Goal: Task Accomplishment & Management: Use online tool/utility

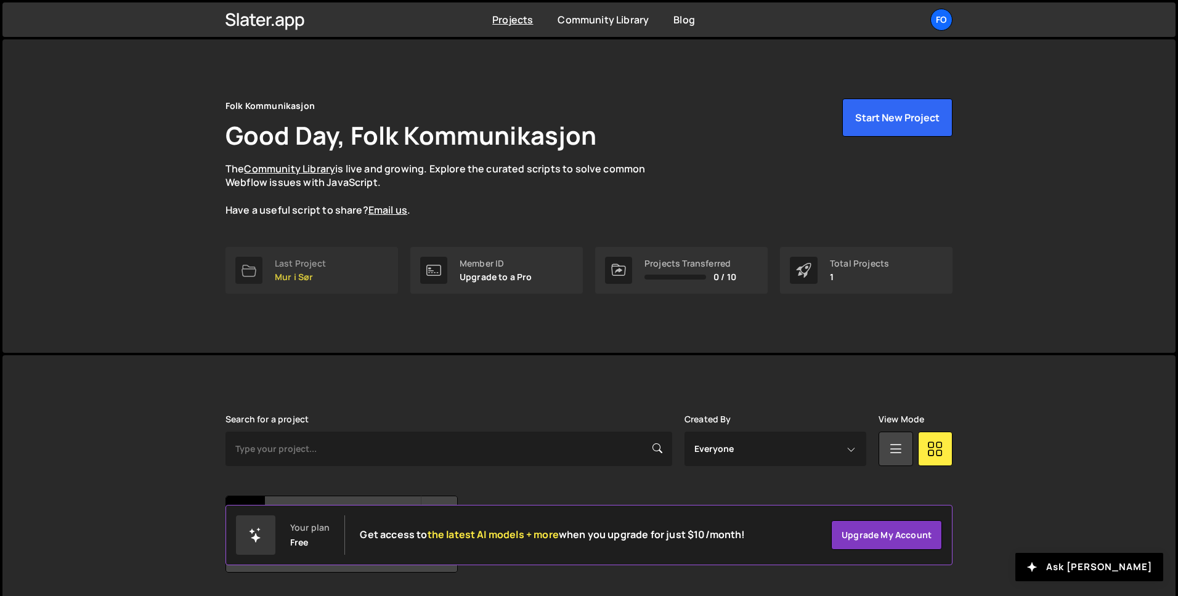
click at [303, 274] on p "Mur i Sør" at bounding box center [300, 277] width 51 height 10
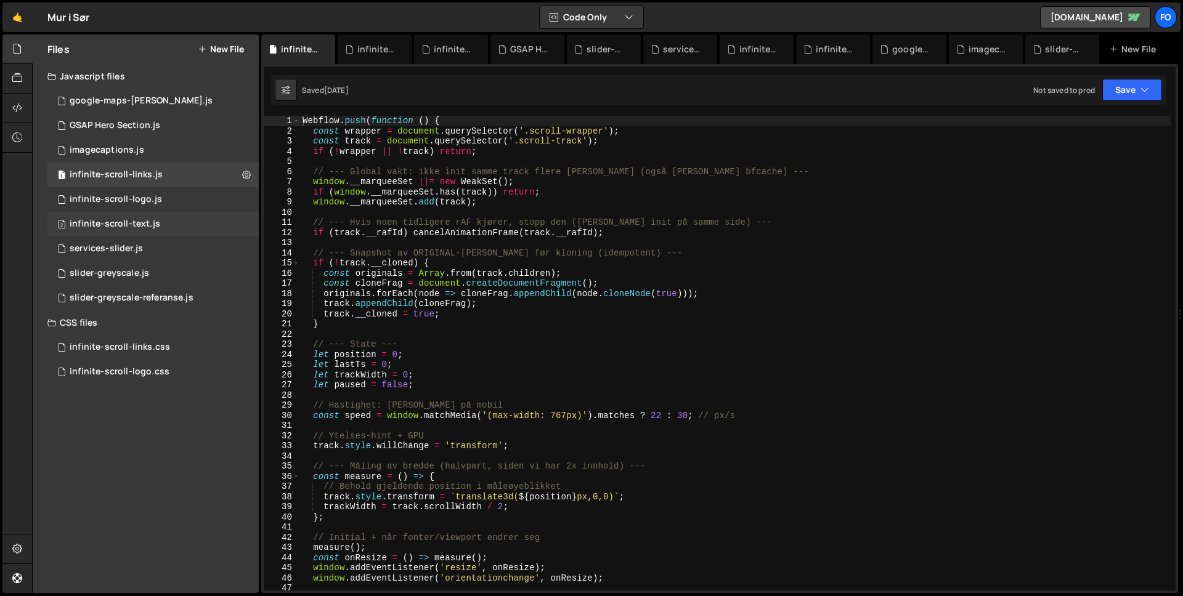
click at [134, 223] on div "infinite-scroll-text.js" at bounding box center [115, 224] width 91 height 11
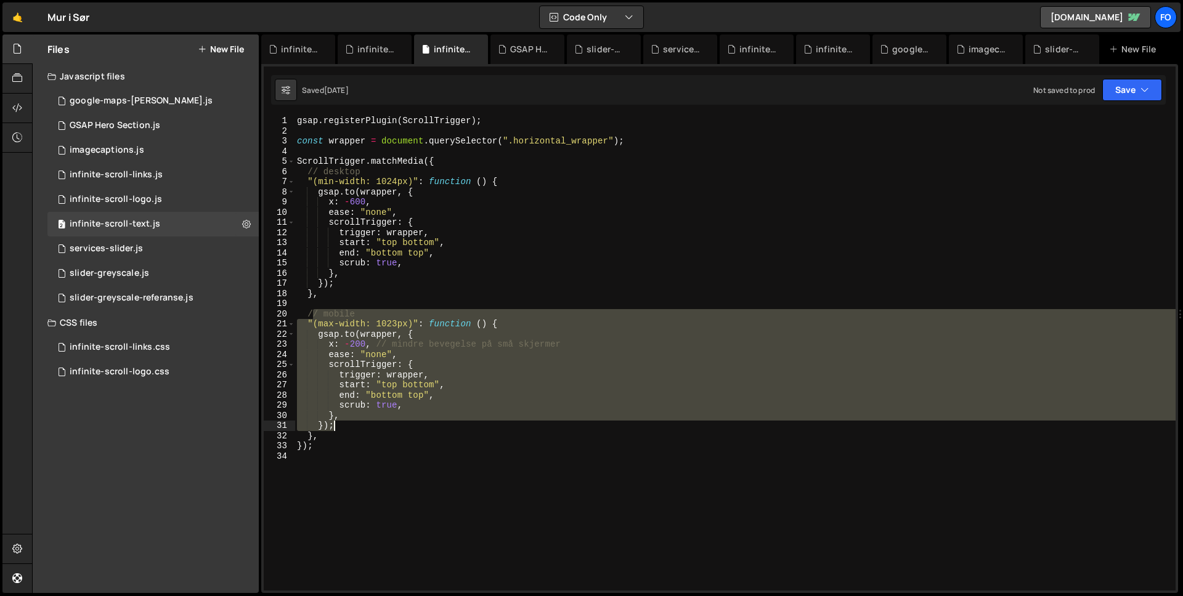
drag, startPoint x: 313, startPoint y: 312, endPoint x: 561, endPoint y: 450, distance: 283.6
click at [561, 450] on div "gsap . registerPlugin ( ScrollTrigger ) ; const wrapper = document . querySelec…" at bounding box center [735, 363] width 881 height 495
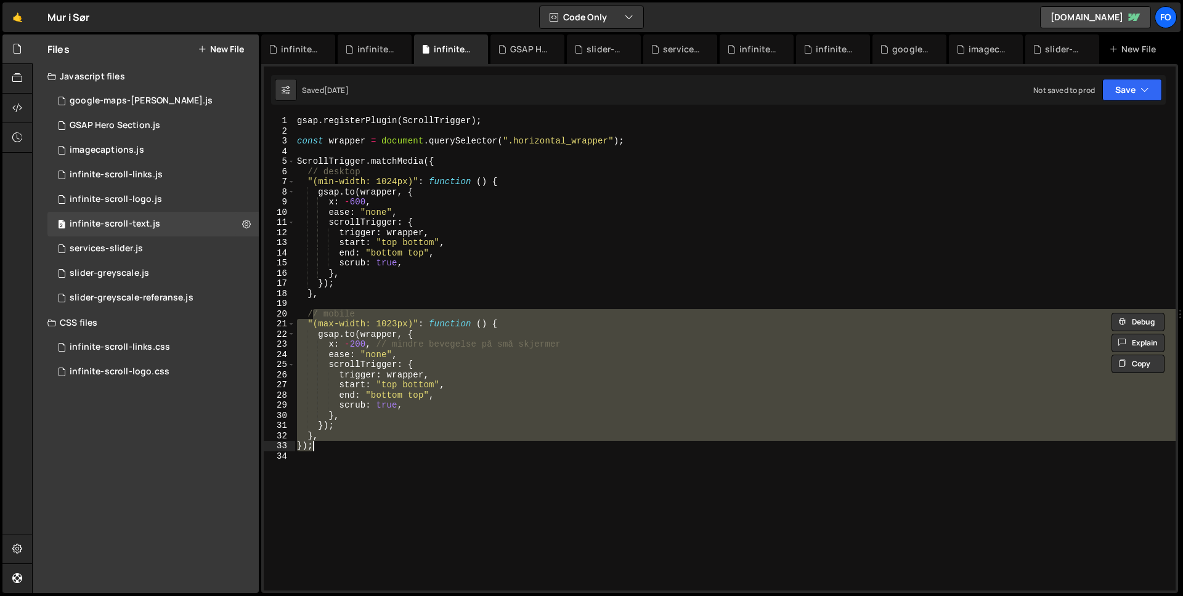
click at [561, 450] on div "gsap . registerPlugin ( ScrollTrigger ) ; const wrapper = document . querySelec…" at bounding box center [735, 353] width 881 height 475
type textarea "});"
